Goal: Find specific page/section

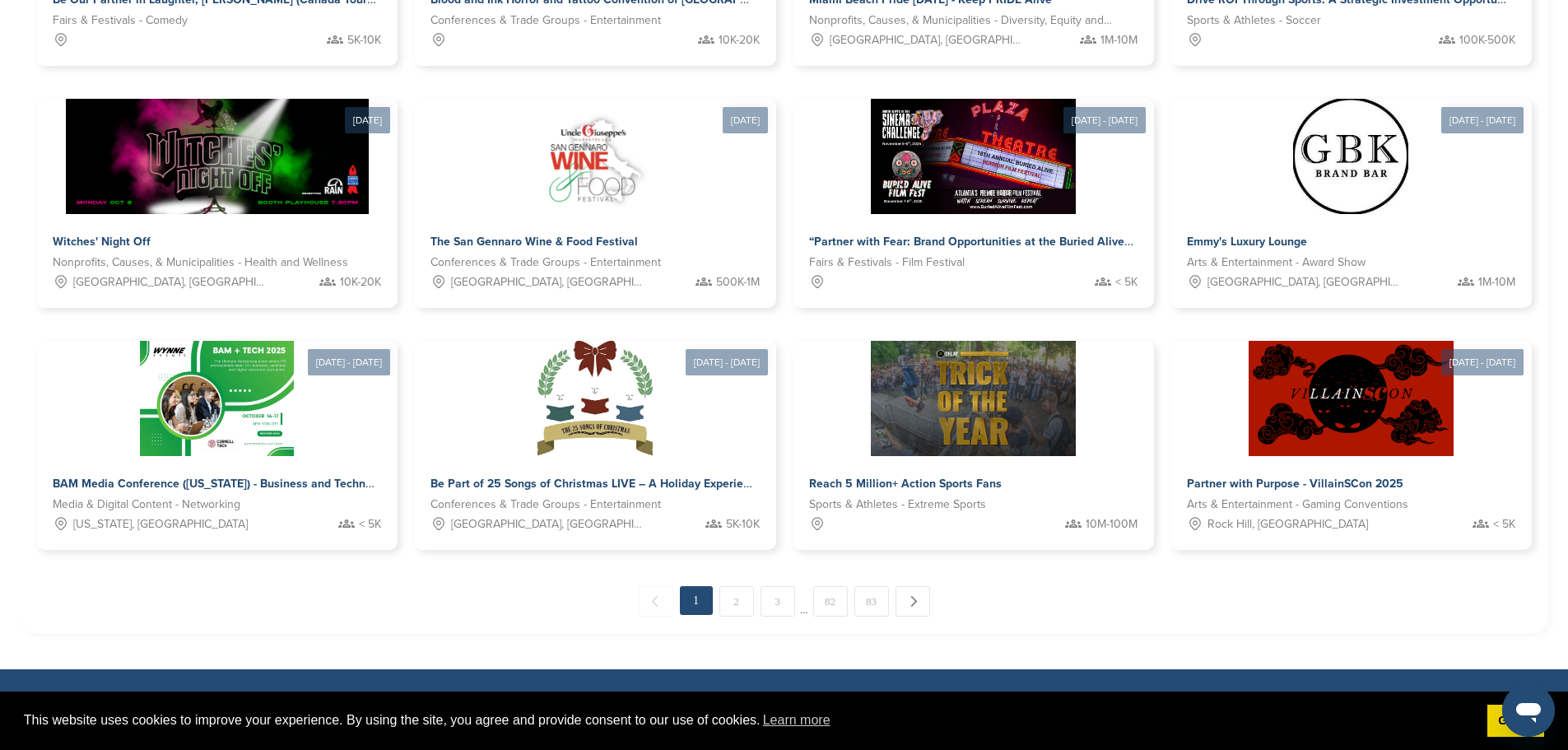
scroll to position [741, 0]
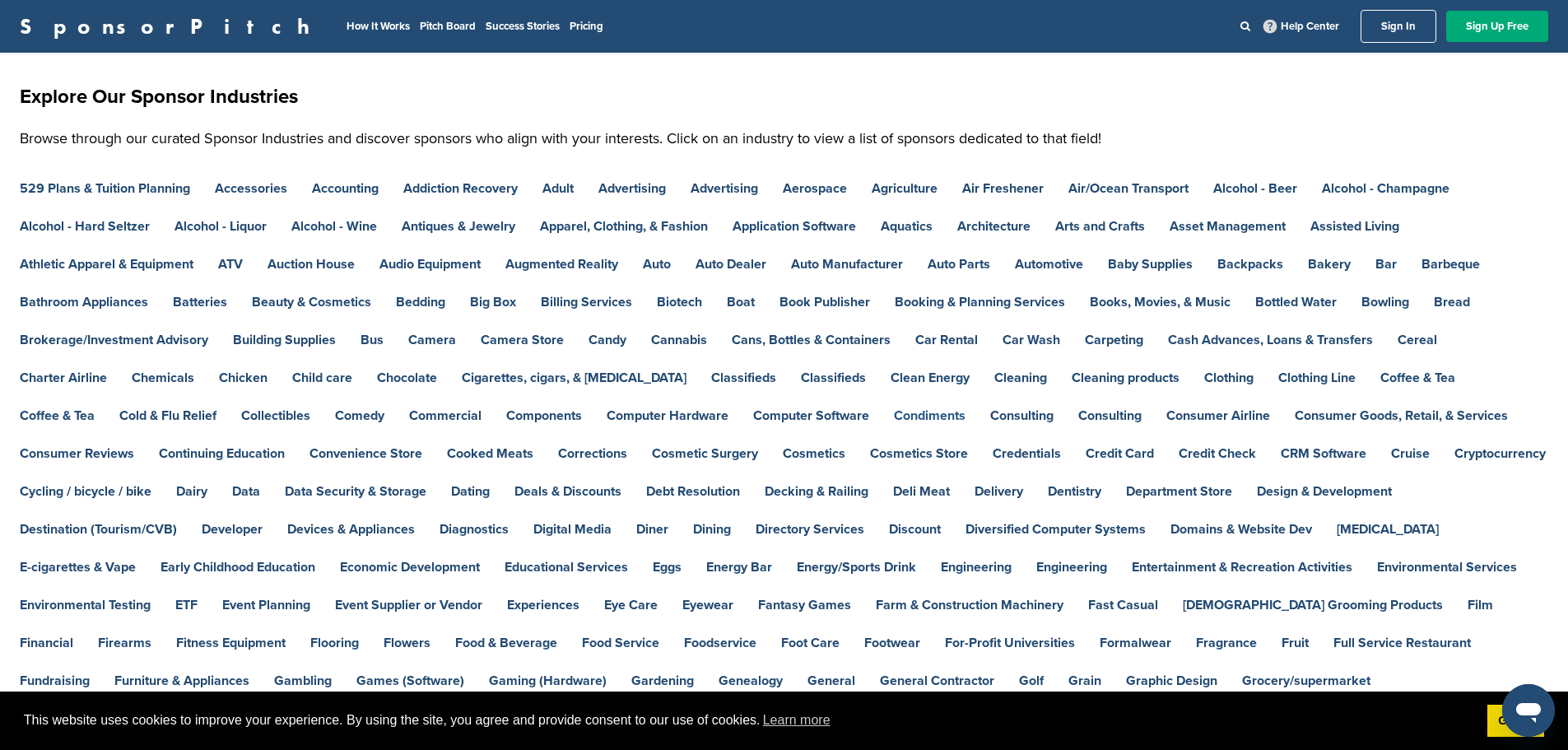
click at [894, 415] on link "Condiments" at bounding box center [930, 416] width 72 height 13
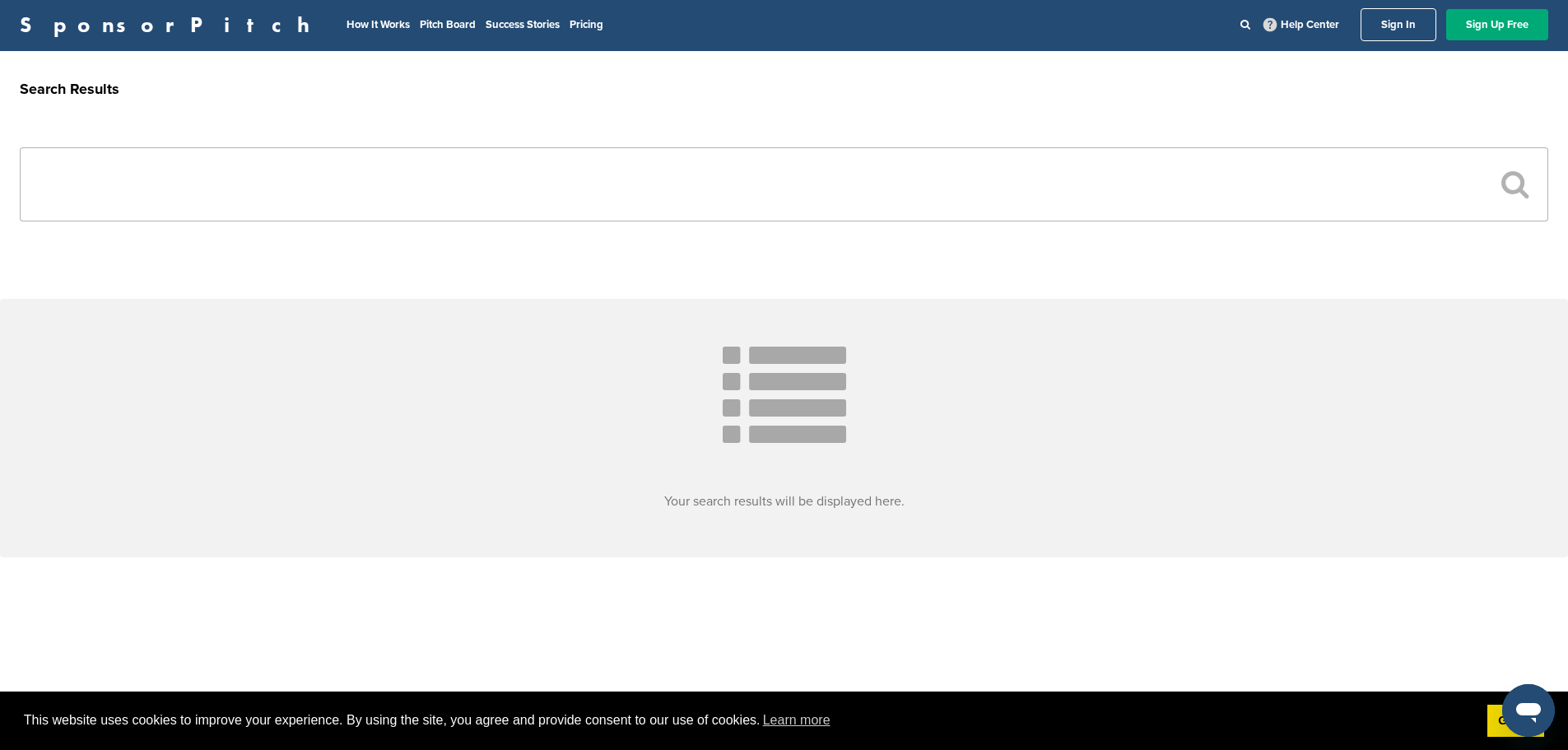
scroll to position [378, 0]
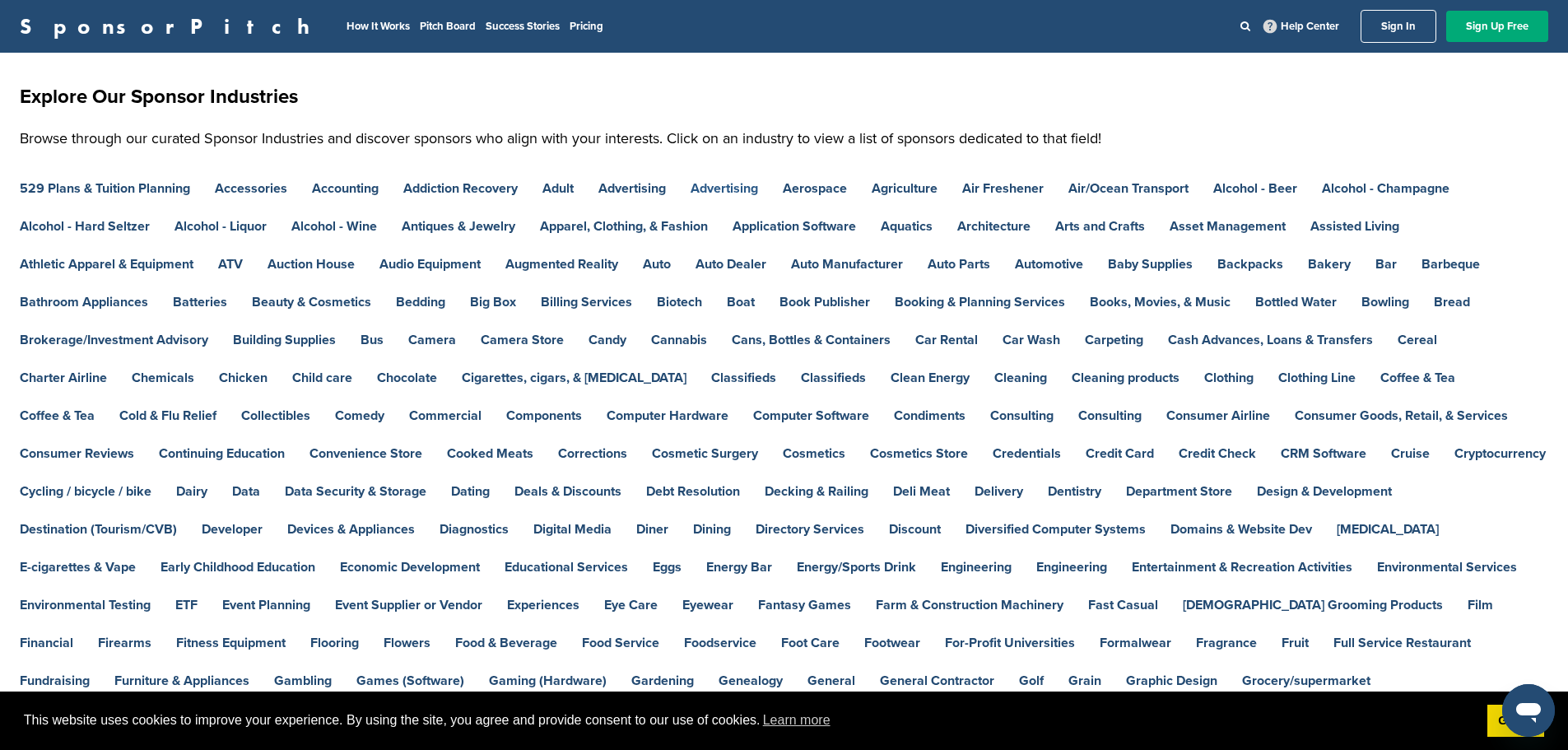
click at [739, 183] on link "Advertising" at bounding box center [724, 188] width 68 height 13
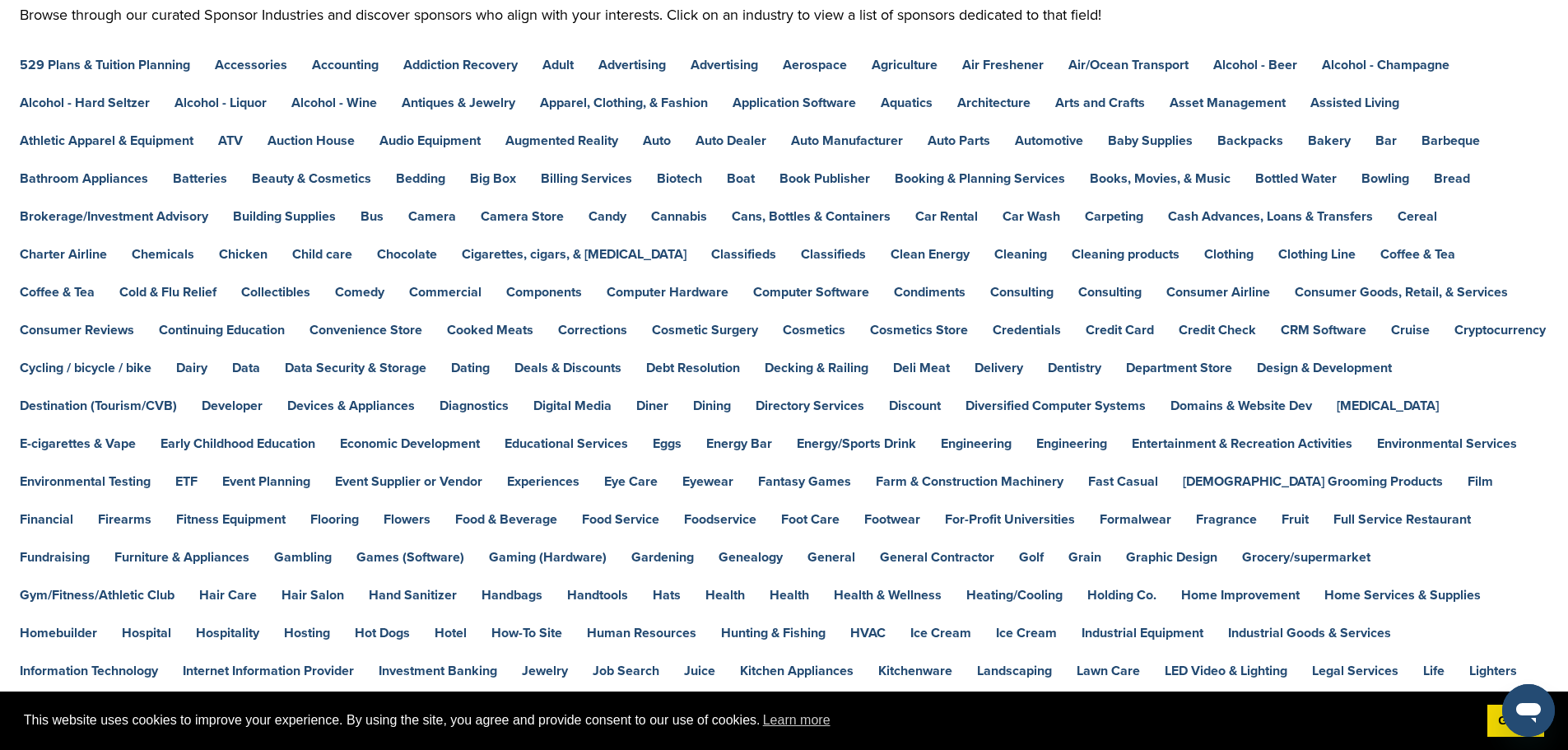
scroll to position [164, 0]
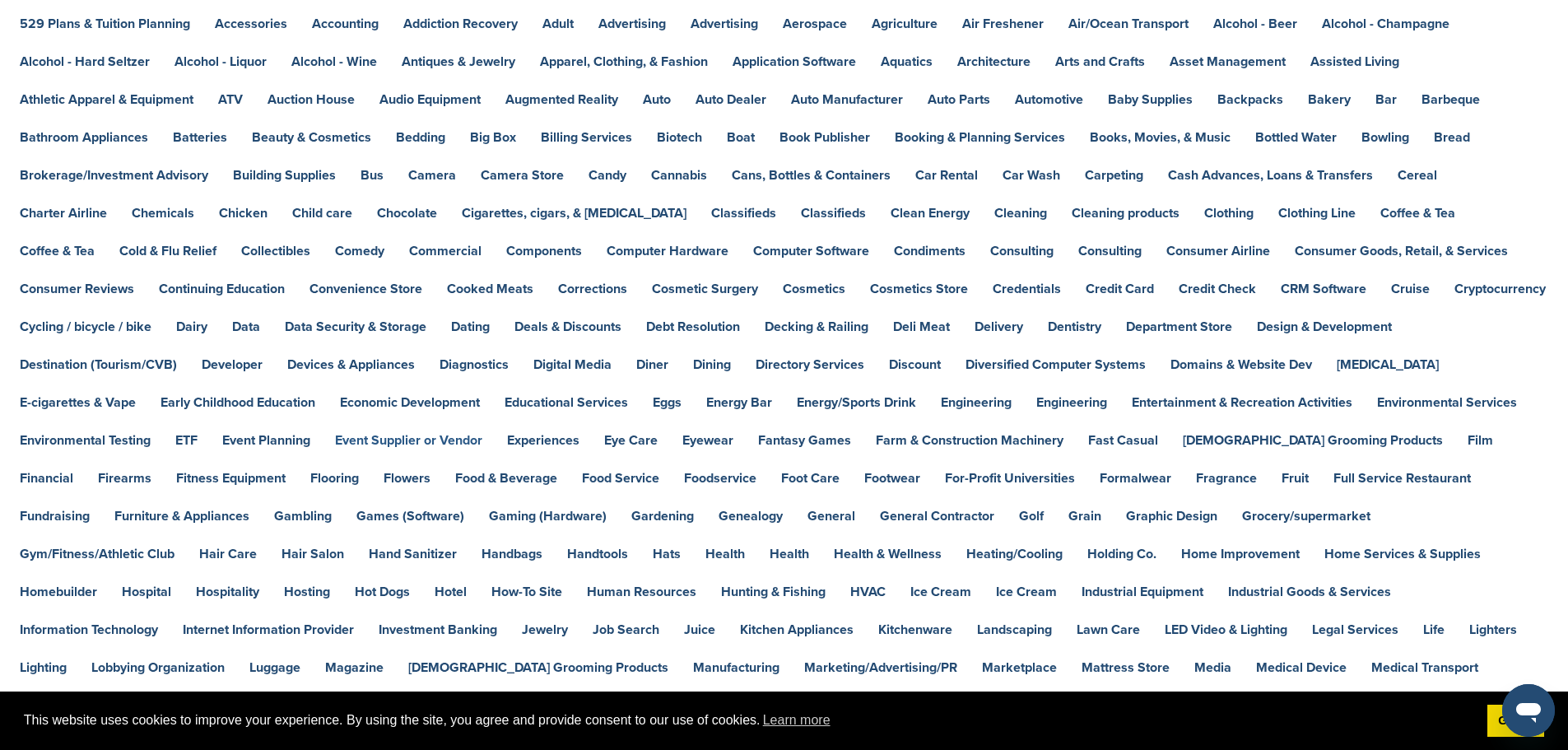
click at [464, 436] on link "Event Supplier or Vendor" at bounding box center [409, 440] width 147 height 13
